Goal: Task Accomplishment & Management: Use online tool/utility

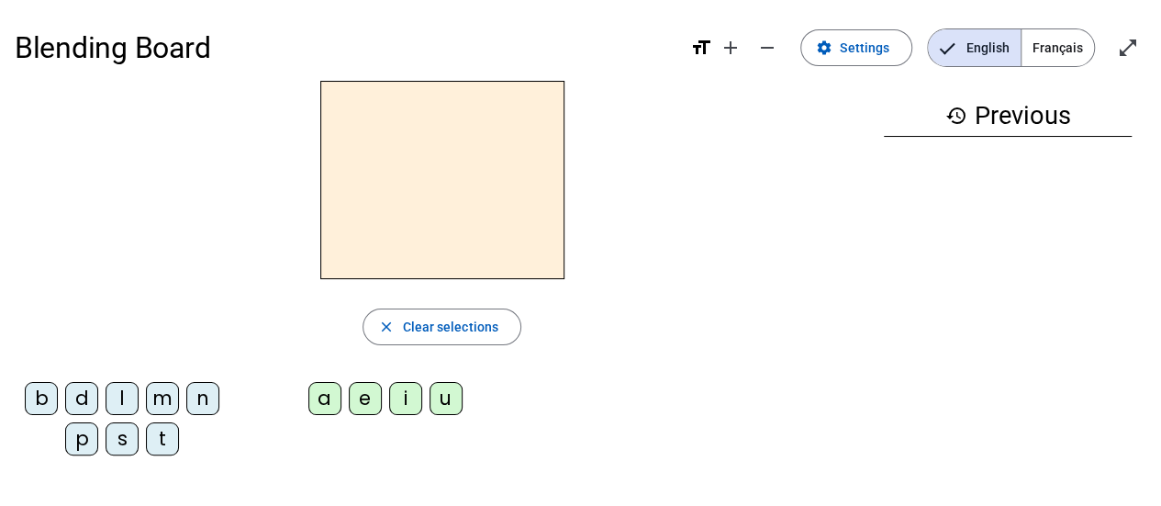
click at [121, 438] on div "s" at bounding box center [122, 438] width 33 height 33
click at [444, 392] on div "u" at bounding box center [445, 398] width 33 height 33
click at [51, 400] on div "b" at bounding box center [41, 398] width 33 height 33
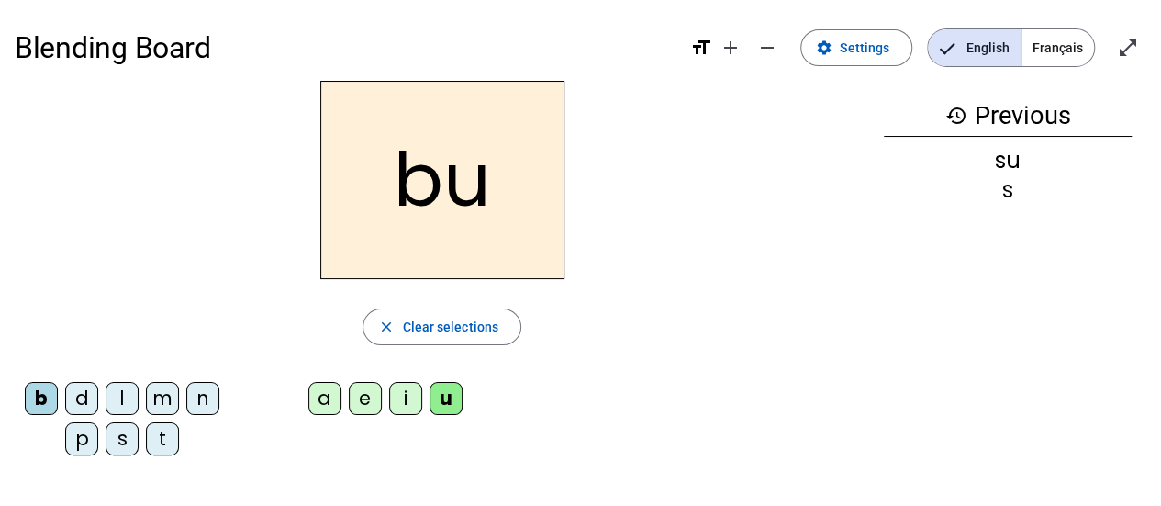
click at [125, 394] on div "l" at bounding box center [122, 398] width 33 height 33
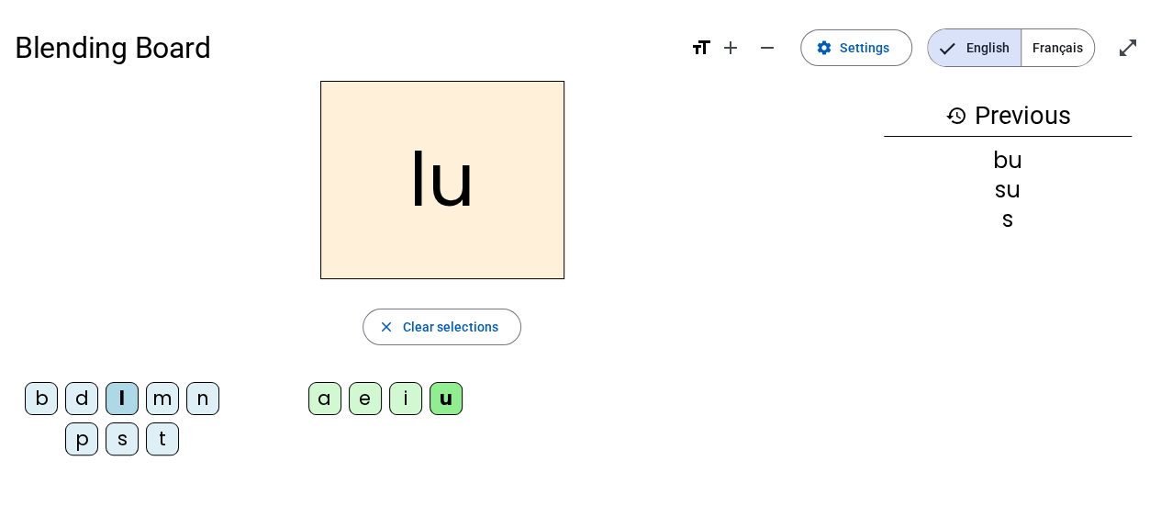
click at [84, 392] on div "d" at bounding box center [81, 398] width 33 height 33
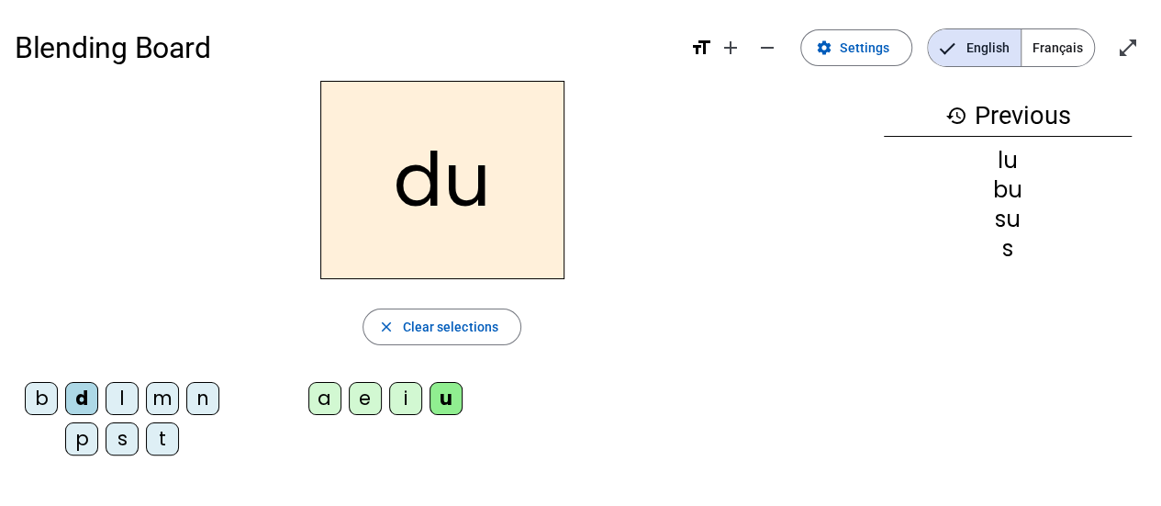
click at [161, 438] on div "t" at bounding box center [162, 438] width 33 height 33
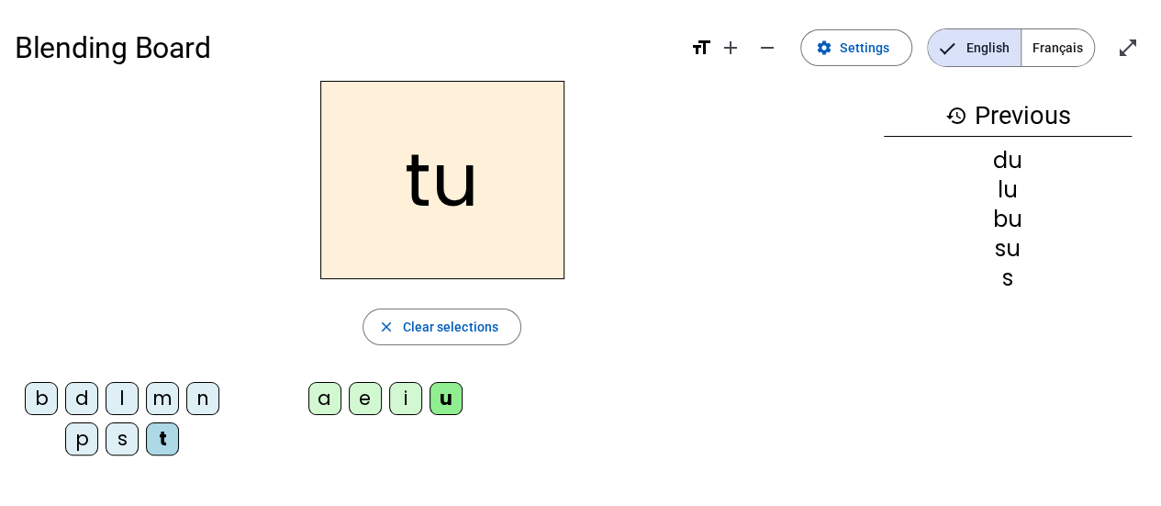
click at [323, 398] on div "a" at bounding box center [324, 398] width 33 height 33
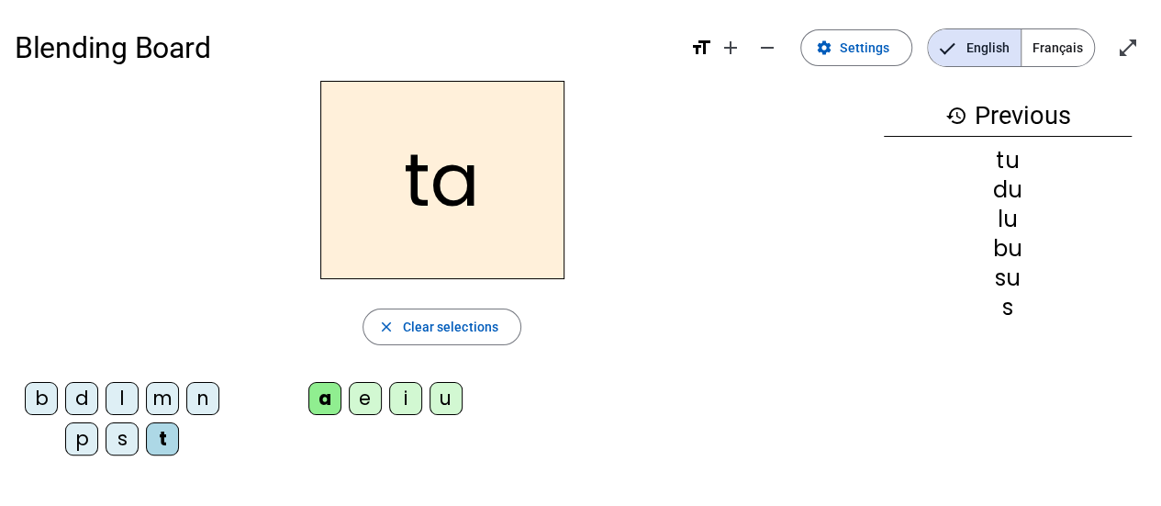
click at [371, 391] on div "e" at bounding box center [365, 398] width 33 height 33
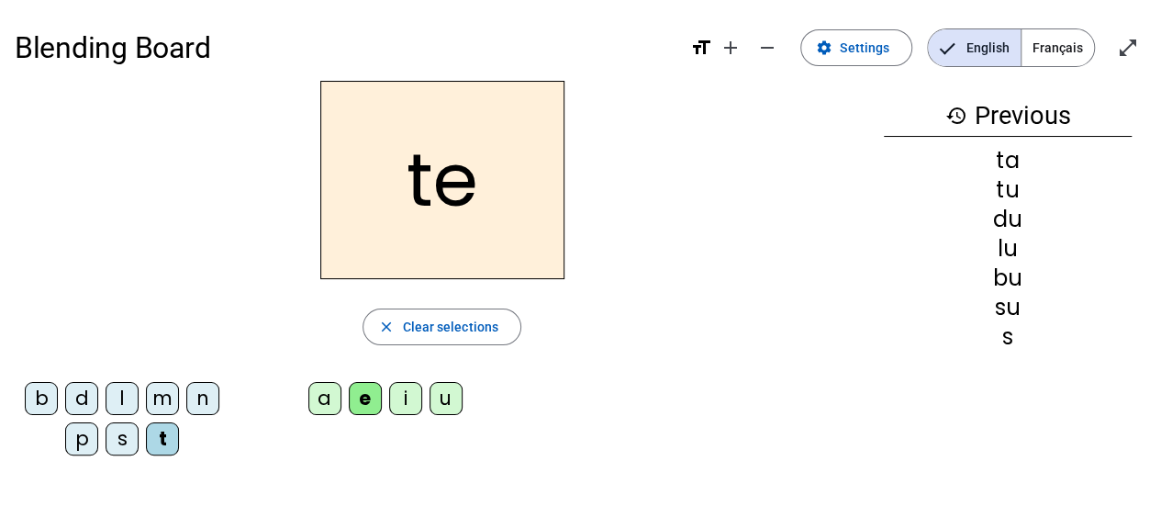
click at [116, 438] on div "s" at bounding box center [122, 438] width 33 height 33
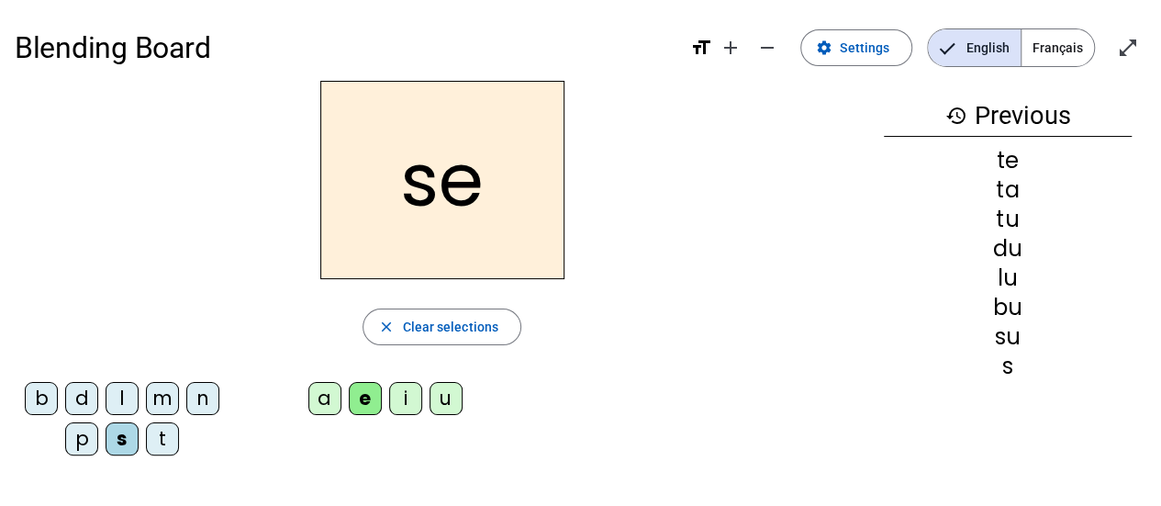
click at [325, 396] on div "a" at bounding box center [324, 398] width 33 height 33
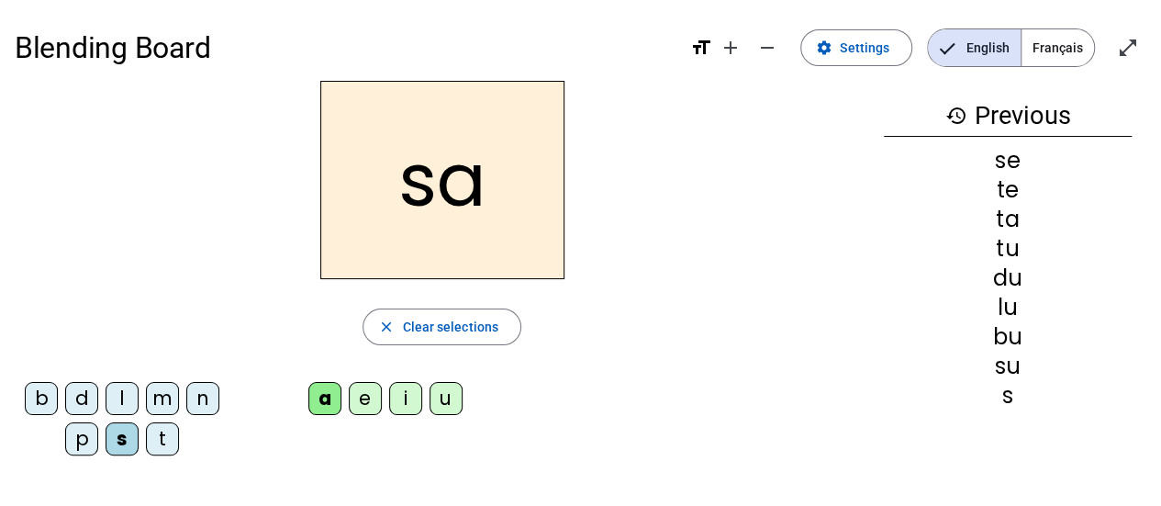
click at [152, 397] on div "m" at bounding box center [162, 398] width 33 height 33
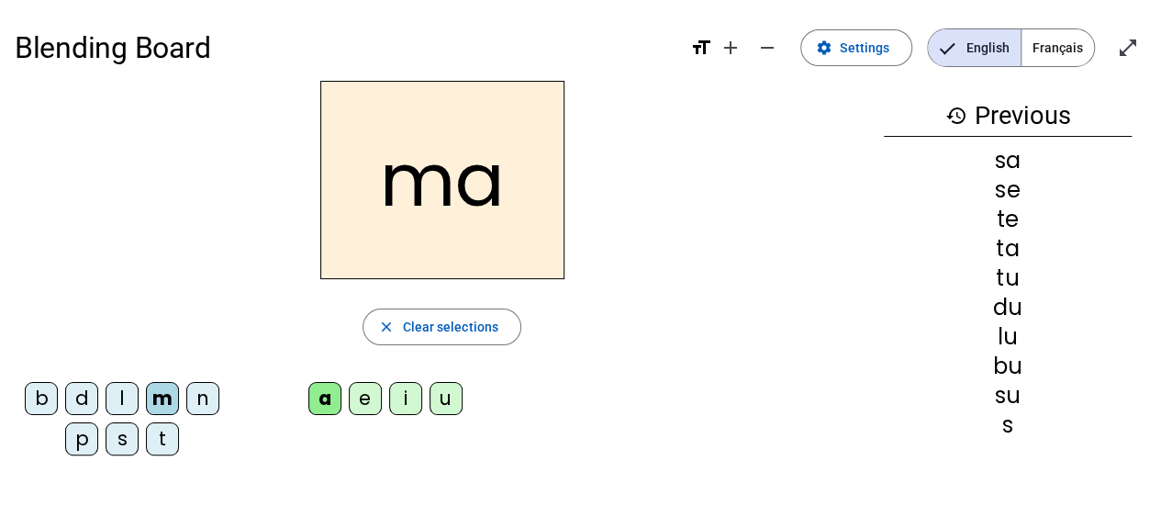
click at [125, 396] on div "l" at bounding box center [122, 398] width 33 height 33
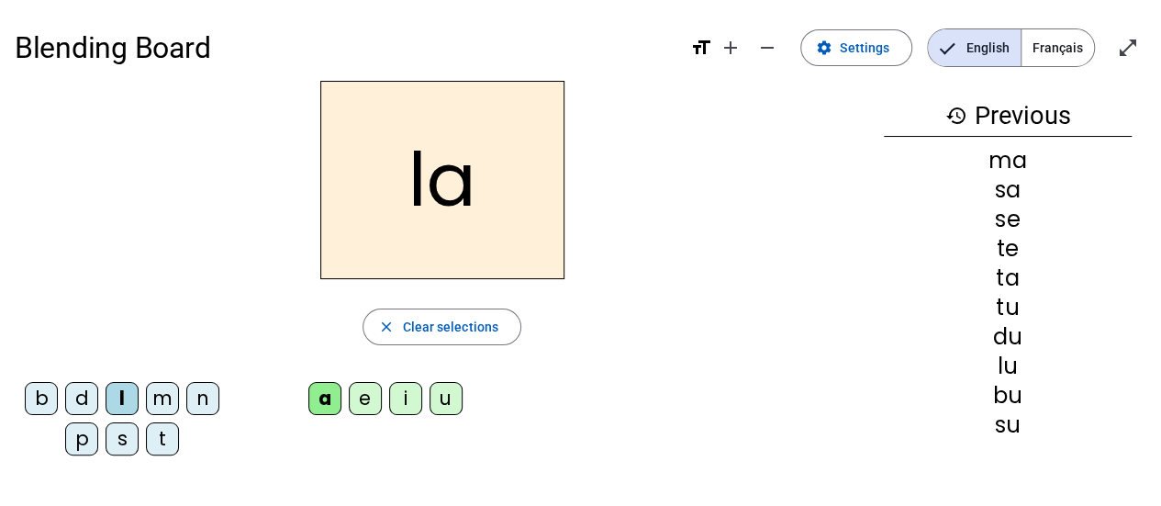
click at [361, 399] on div "e" at bounding box center [365, 398] width 33 height 33
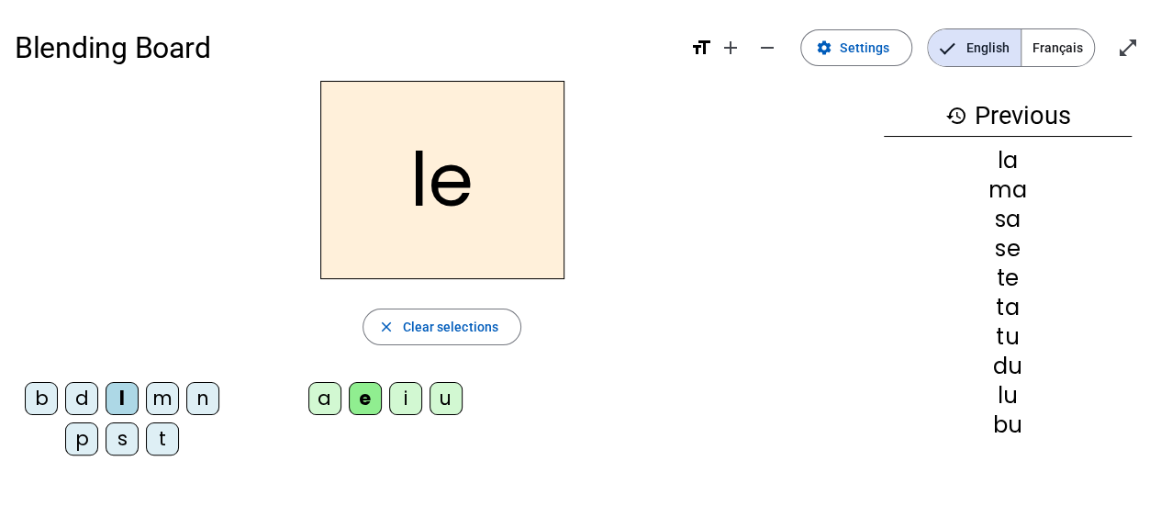
click at [124, 431] on div "s" at bounding box center [122, 438] width 33 height 33
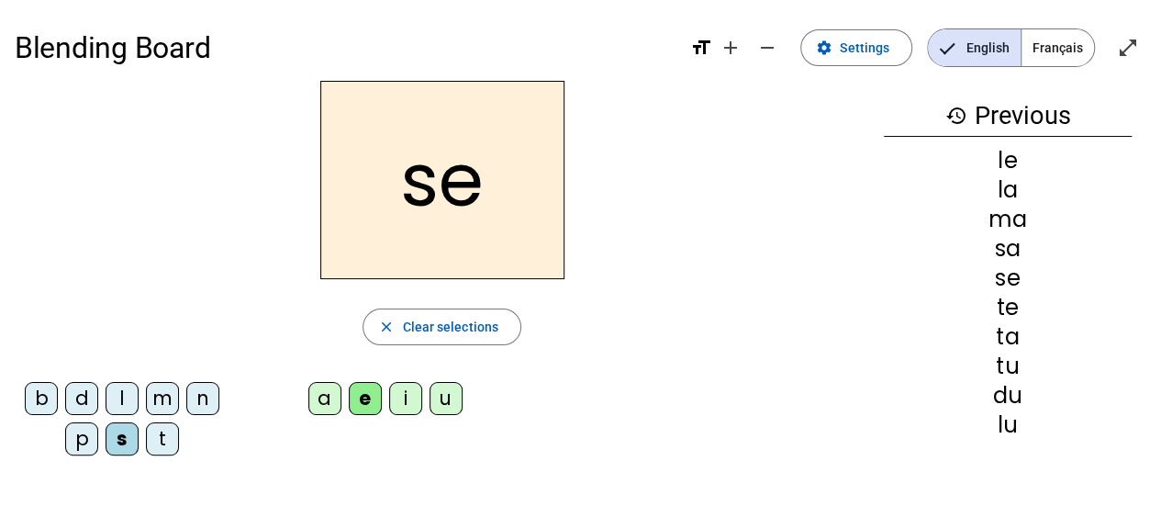
click at [401, 396] on div "i" at bounding box center [405, 398] width 33 height 33
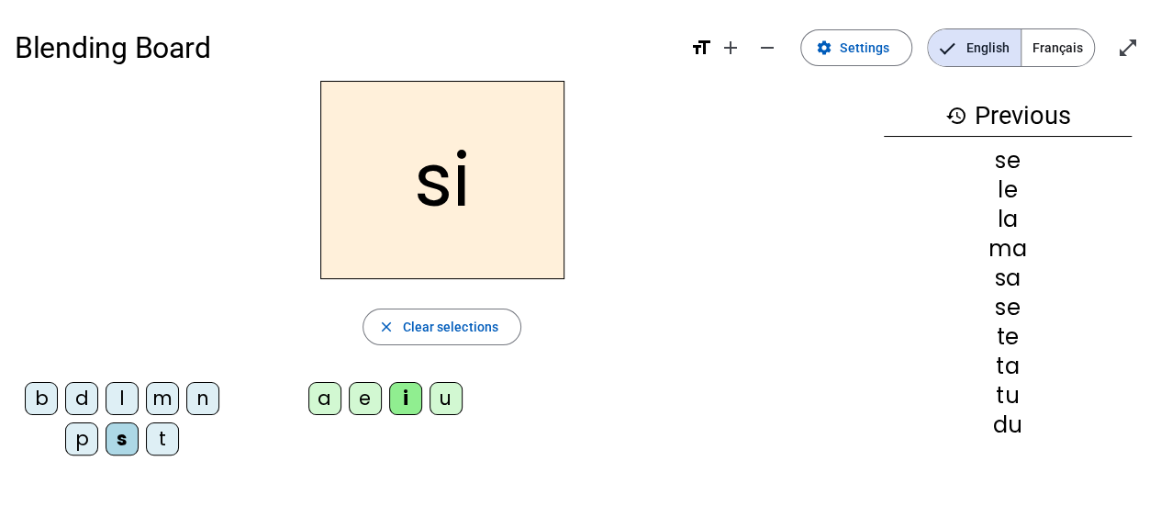
click at [198, 396] on div "n" at bounding box center [202, 398] width 33 height 33
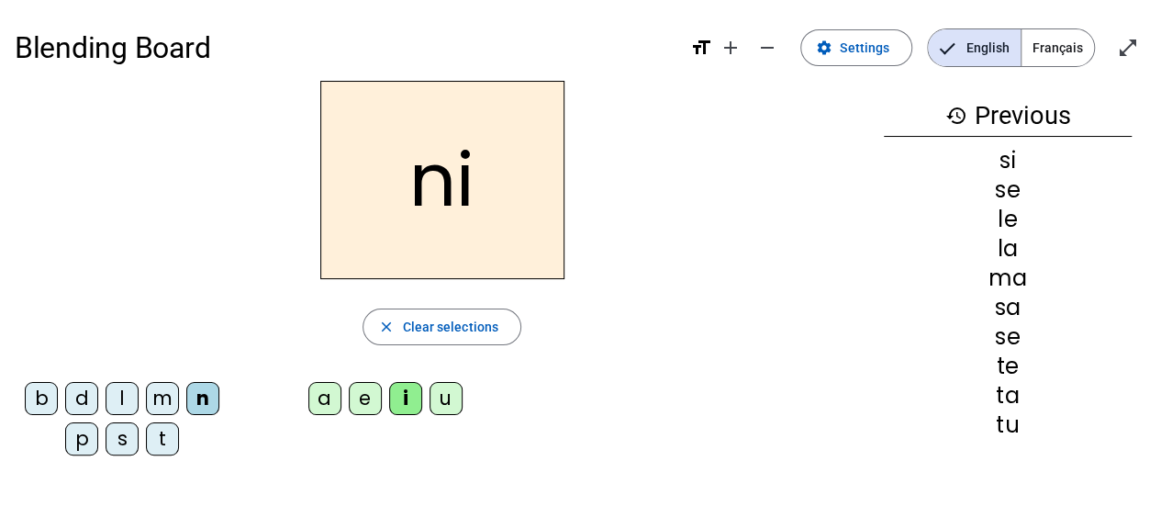
click at [75, 436] on div "p" at bounding box center [81, 438] width 33 height 33
